Goal: Transaction & Acquisition: Obtain resource

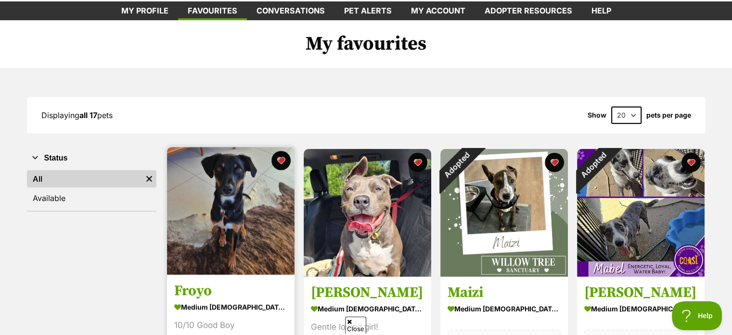
click at [221, 174] on img at bounding box center [231, 211] width 128 height 128
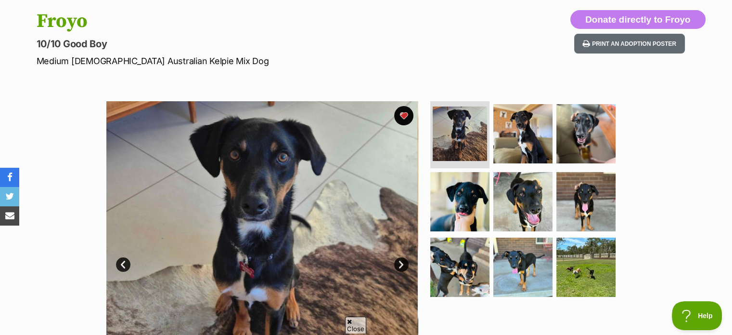
scroll to position [144, 0]
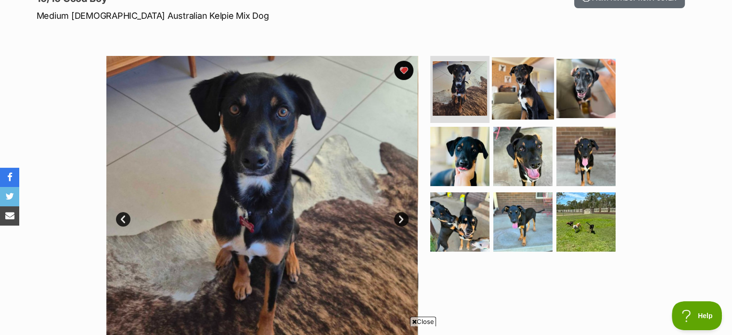
click at [501, 80] on img at bounding box center [523, 88] width 62 height 62
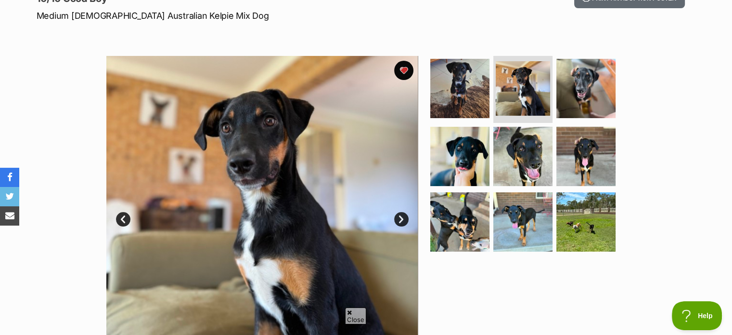
scroll to position [0, 0]
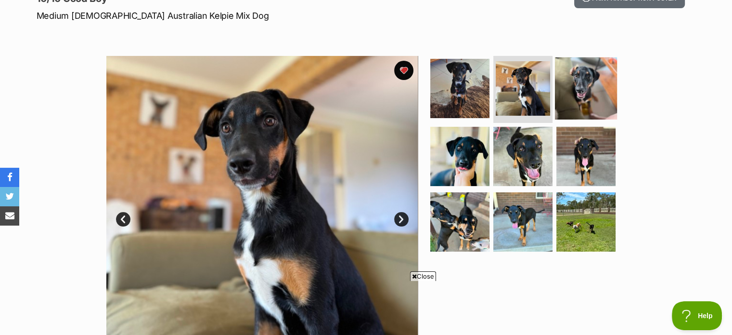
click at [555, 82] on img at bounding box center [586, 88] width 62 height 62
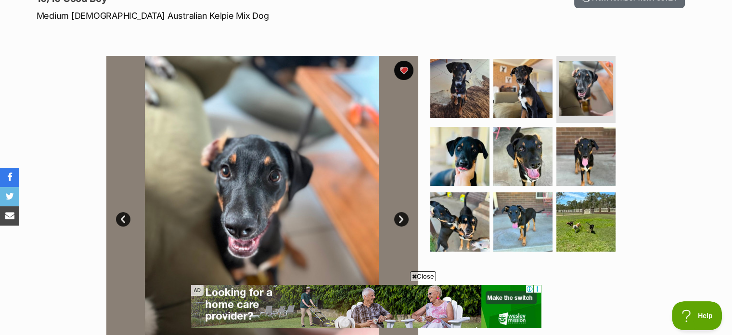
click at [432, 277] on span "Close" at bounding box center [423, 276] width 26 height 10
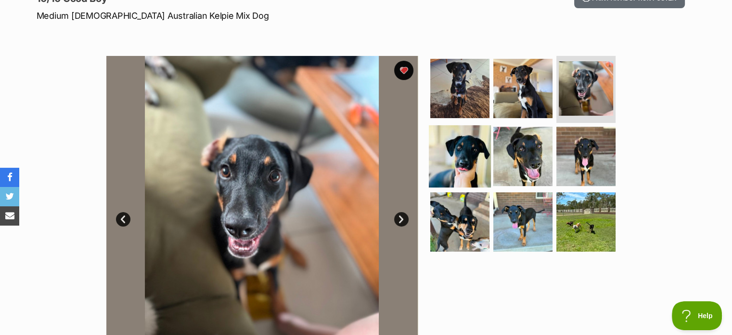
click at [460, 172] on img at bounding box center [460, 156] width 62 height 62
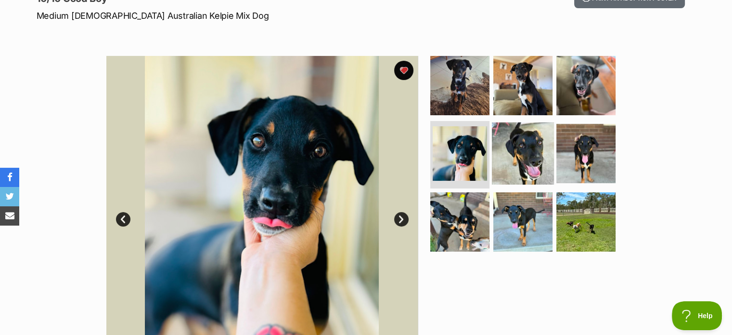
click at [515, 155] on img at bounding box center [523, 153] width 62 height 62
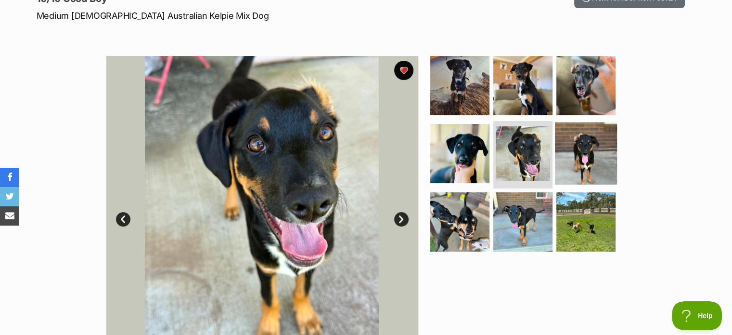
click at [570, 149] on img at bounding box center [586, 153] width 62 height 62
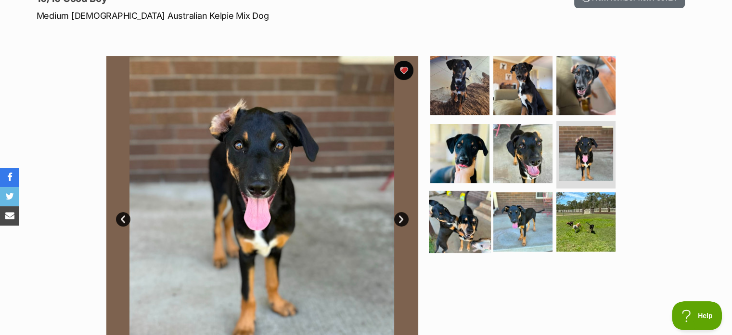
click at [465, 224] on img at bounding box center [460, 222] width 62 height 62
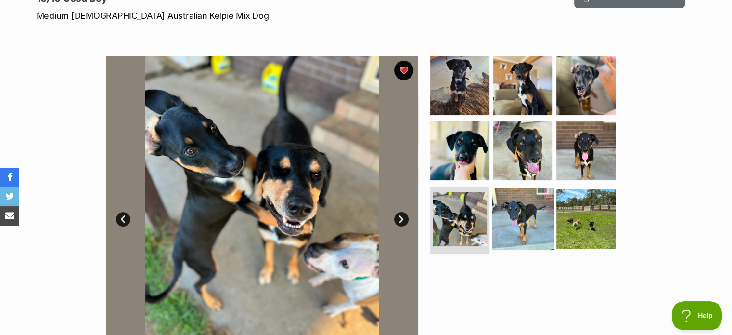
click at [528, 216] on img at bounding box center [523, 219] width 62 height 62
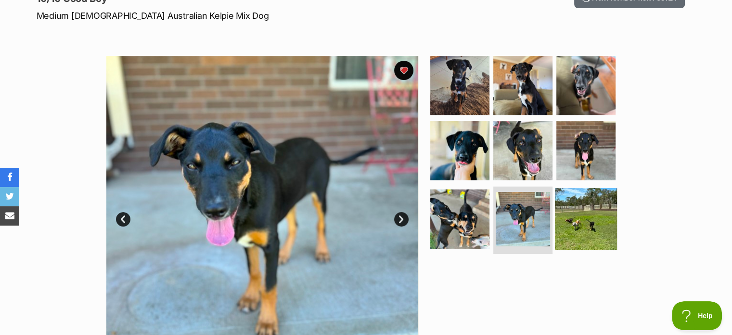
click at [598, 208] on img at bounding box center [586, 219] width 62 height 62
